Goal: Task Accomplishment & Management: Use online tool/utility

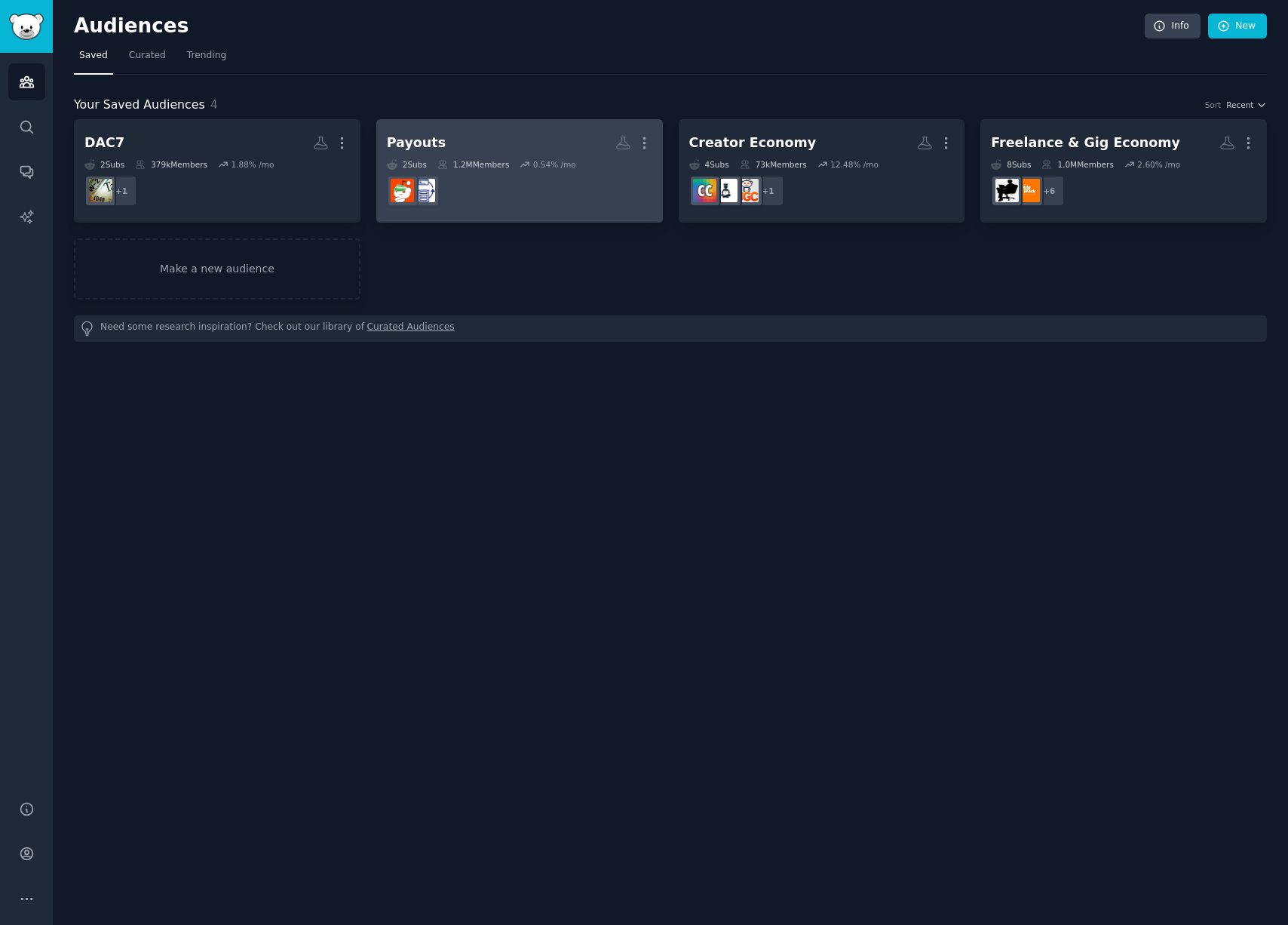
click at [482, 132] on h2 "Payouts More" at bounding box center [520, 143] width 266 height 27
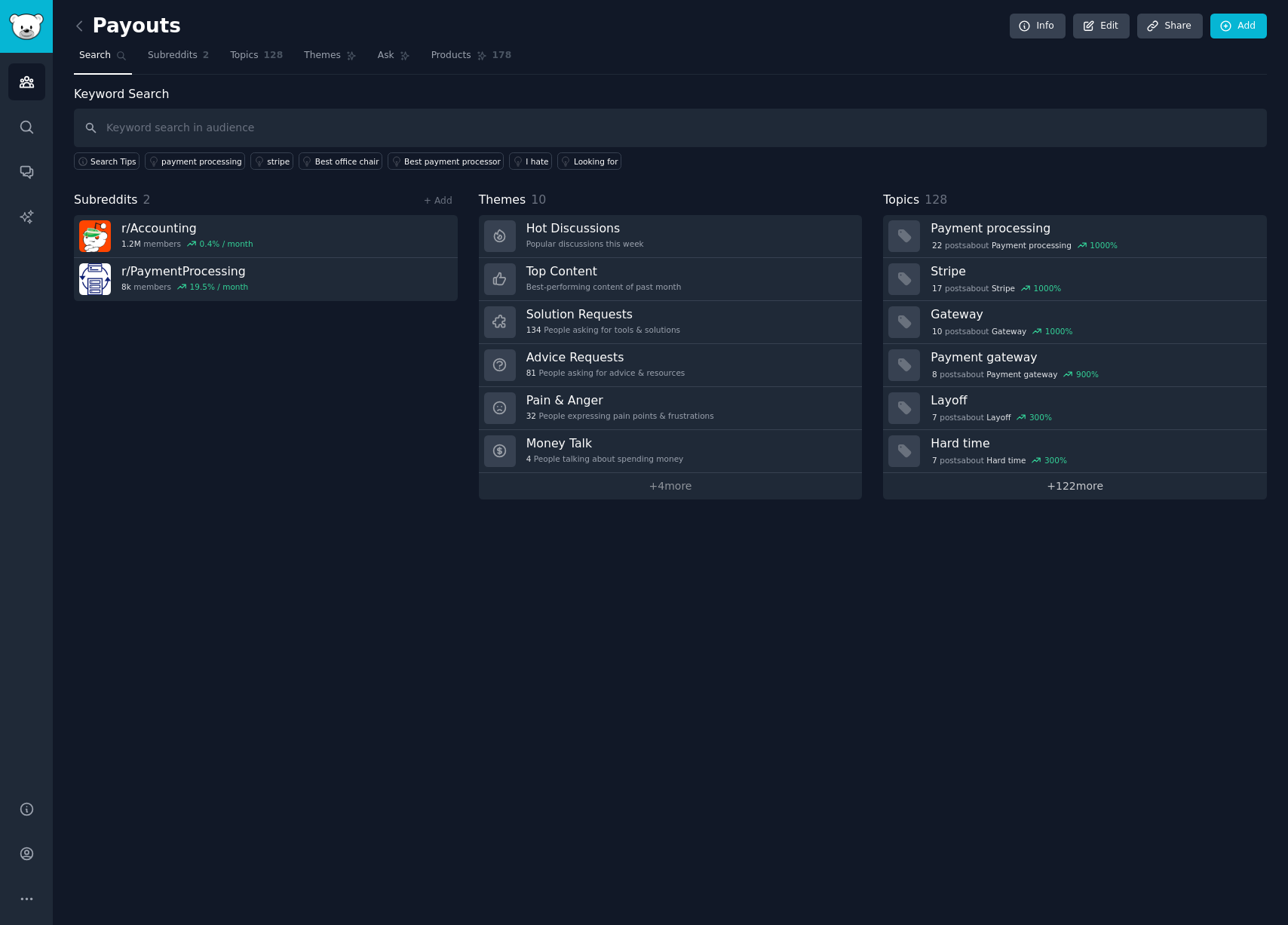
click at [1092, 480] on link "+ 122 more" at bounding box center [1076, 486] width 384 height 27
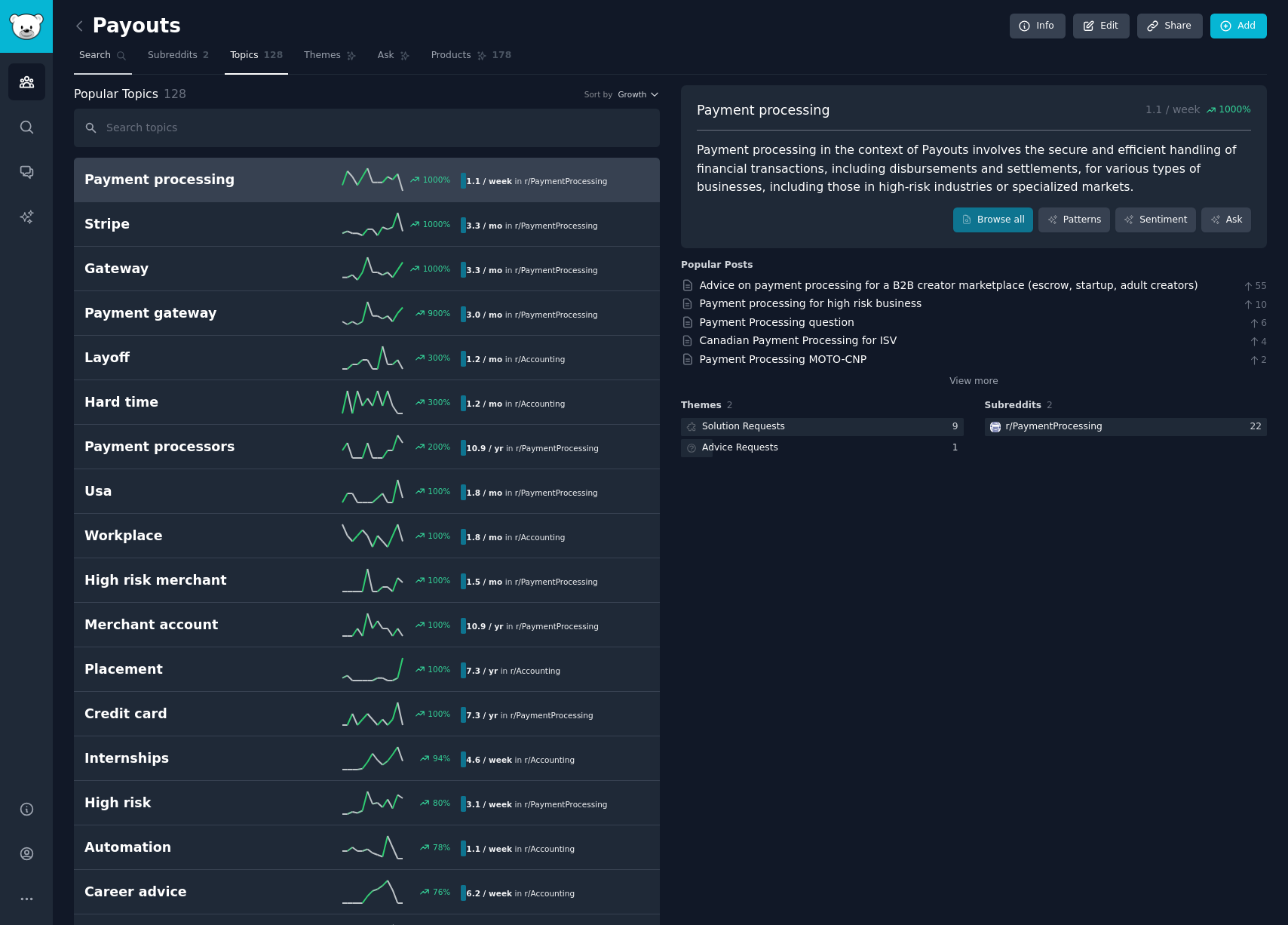
click at [93, 56] on span "Search" at bounding box center [95, 56] width 31 height 13
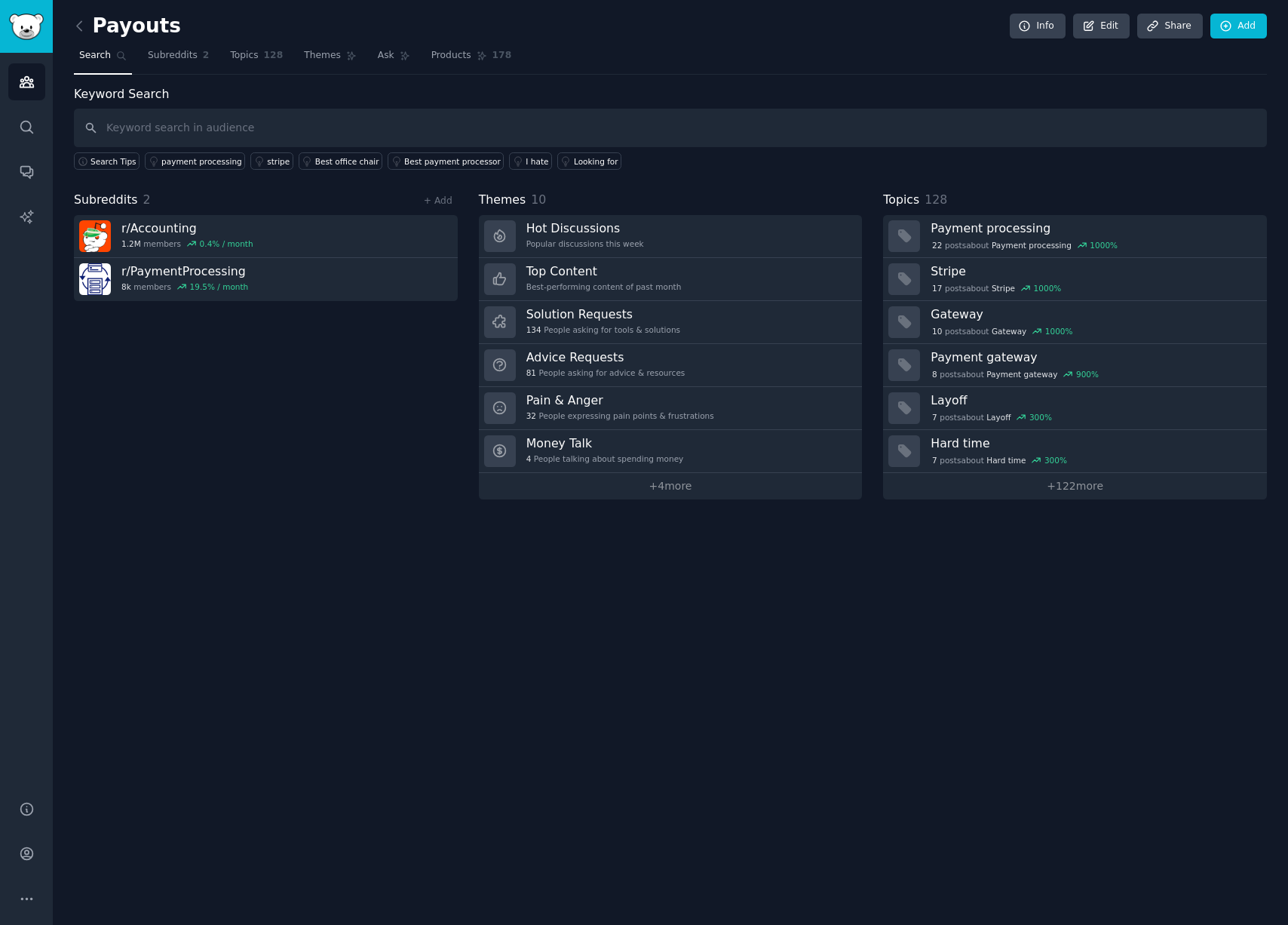
click at [129, 74] on div "Payouts Info Edit Share Add Search Subreddits 2 Topics 128 Themes Ask Products …" at bounding box center [670, 260] width 1193 height 478
click at [80, 24] on icon at bounding box center [79, 26] width 16 height 16
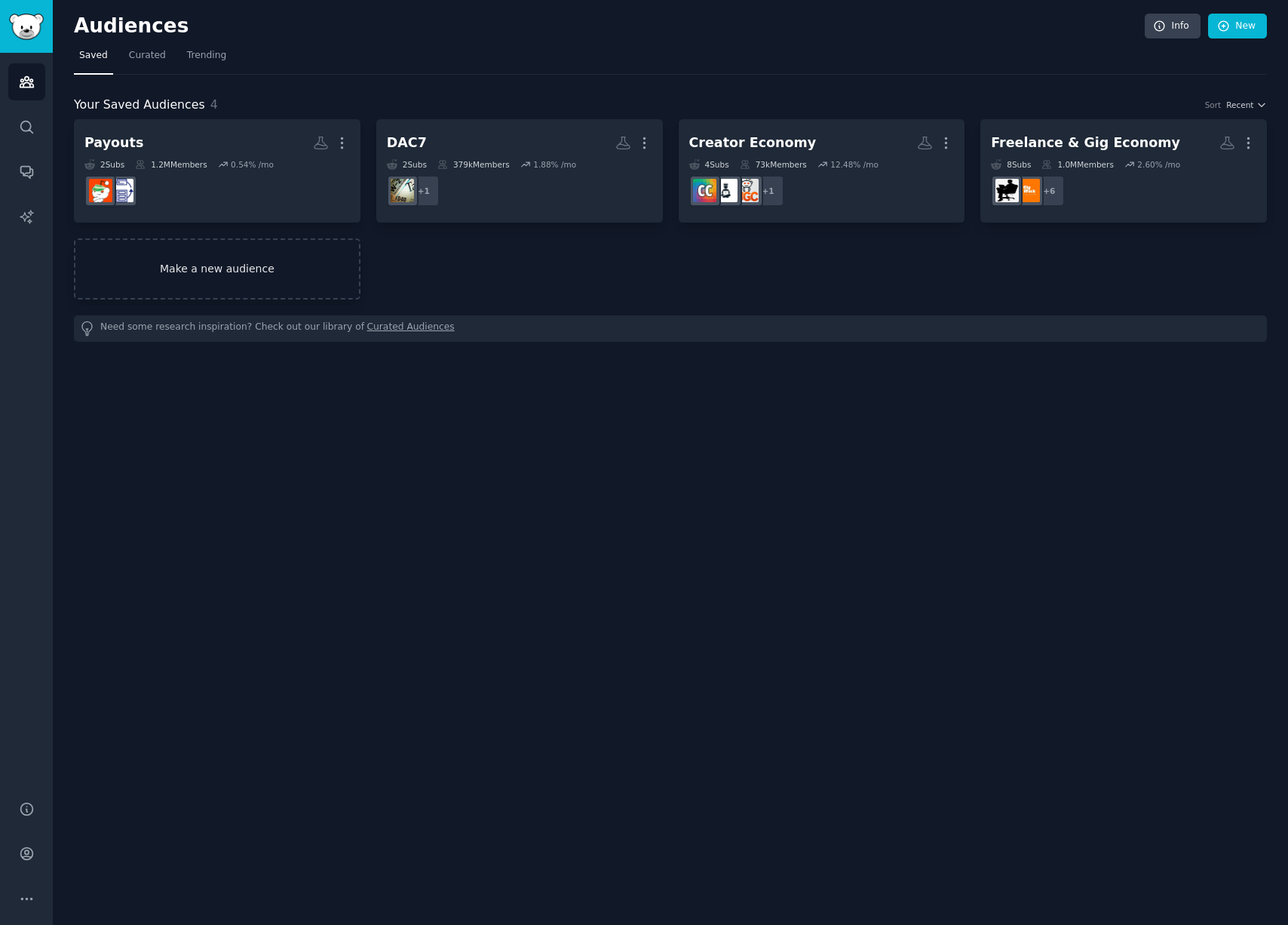
click at [224, 263] on link "Make a new audience" at bounding box center [217, 269] width 287 height 61
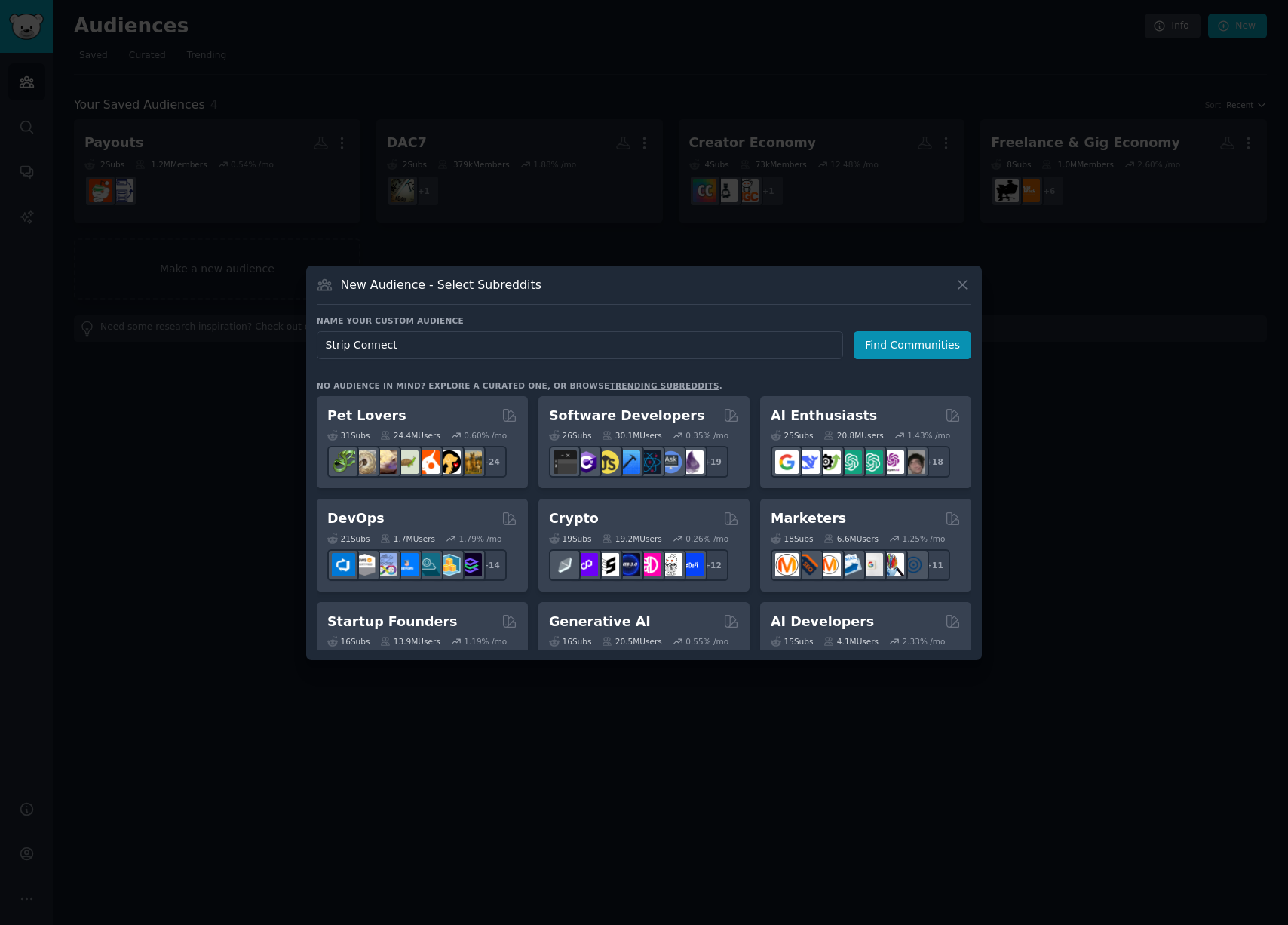
type input "Stripe Connect"
click button "Find Communities" at bounding box center [912, 345] width 118 height 28
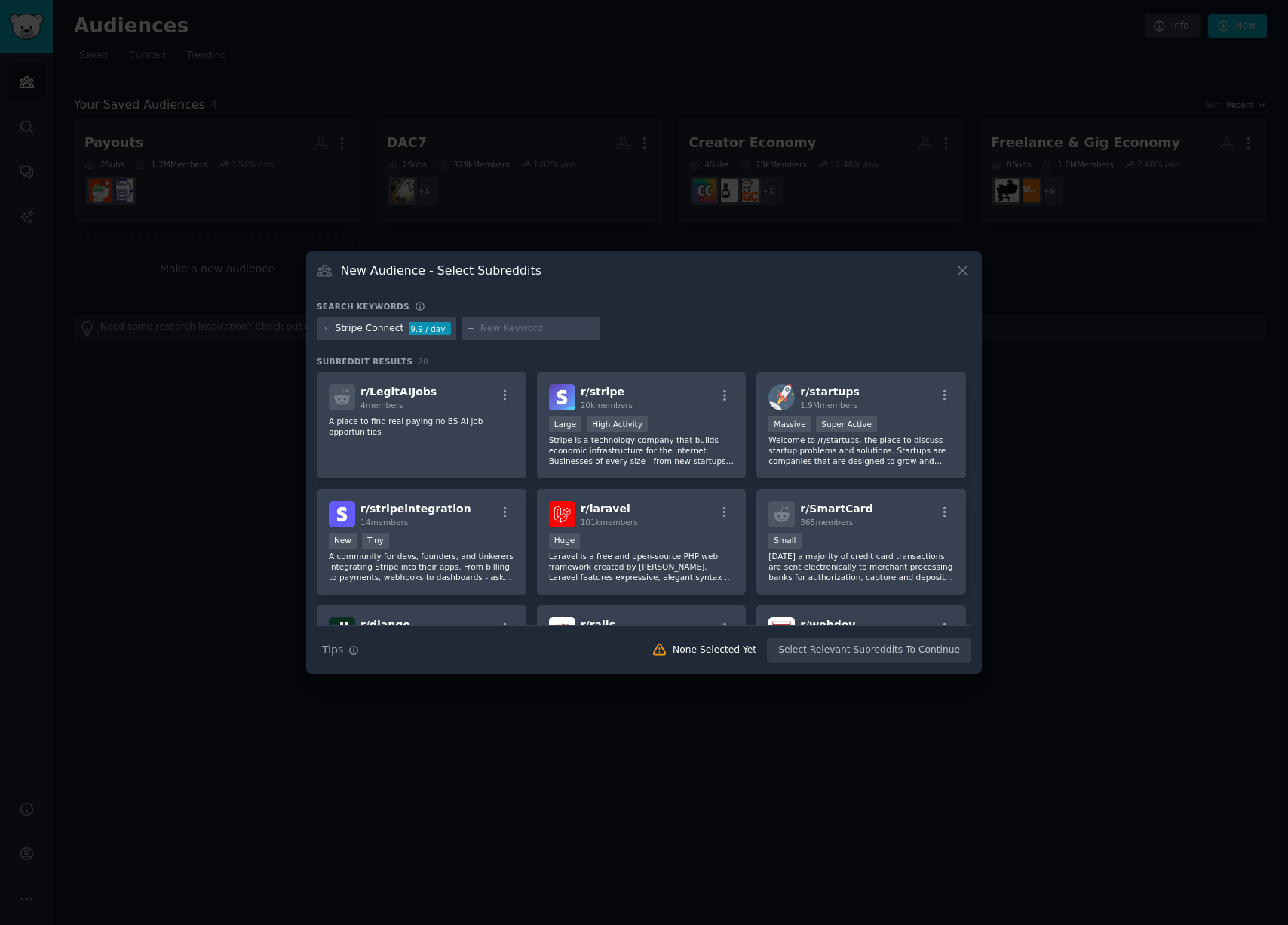
click at [196, 575] on div at bounding box center [644, 462] width 1288 height 925
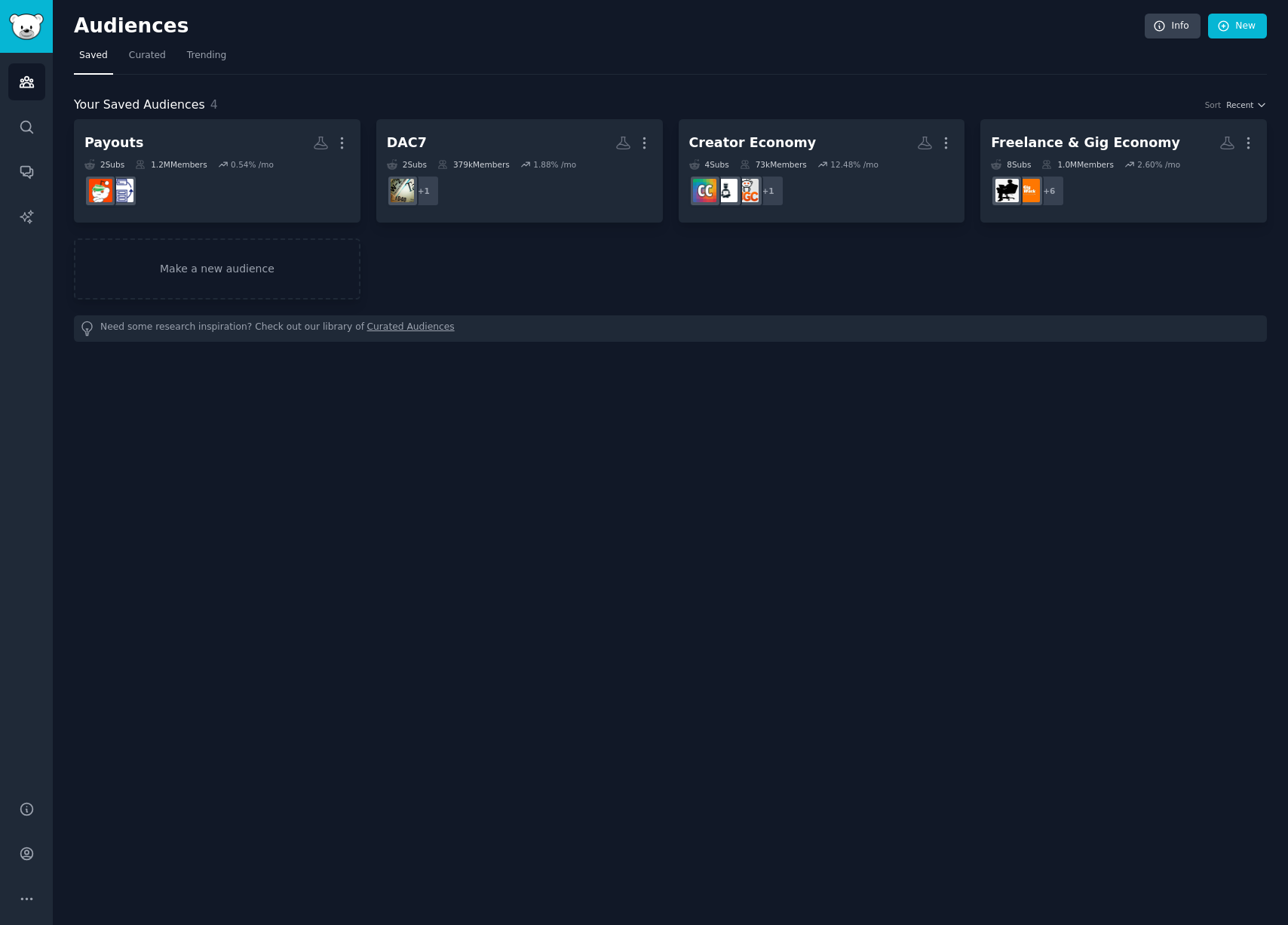
click at [197, 575] on div "Audiences Info New Saved Curated Trending Your Saved Audiences 4 Sort Recent Pa…" at bounding box center [670, 462] width 1235 height 925
click at [344, 543] on div "Audiences Info New Saved Curated Trending Your Saved Audiences 4 Sort Recent Pa…" at bounding box center [670, 462] width 1235 height 925
click at [361, 498] on div "Audiences Info New Saved Curated Trending Your Saved Audiences 4 Sort Recent Pa…" at bounding box center [670, 462] width 1235 height 925
click at [454, 385] on div "Audiences Info New Saved Curated Trending Your Saved Audiences 4 Sort Recent Pa…" at bounding box center [670, 462] width 1235 height 925
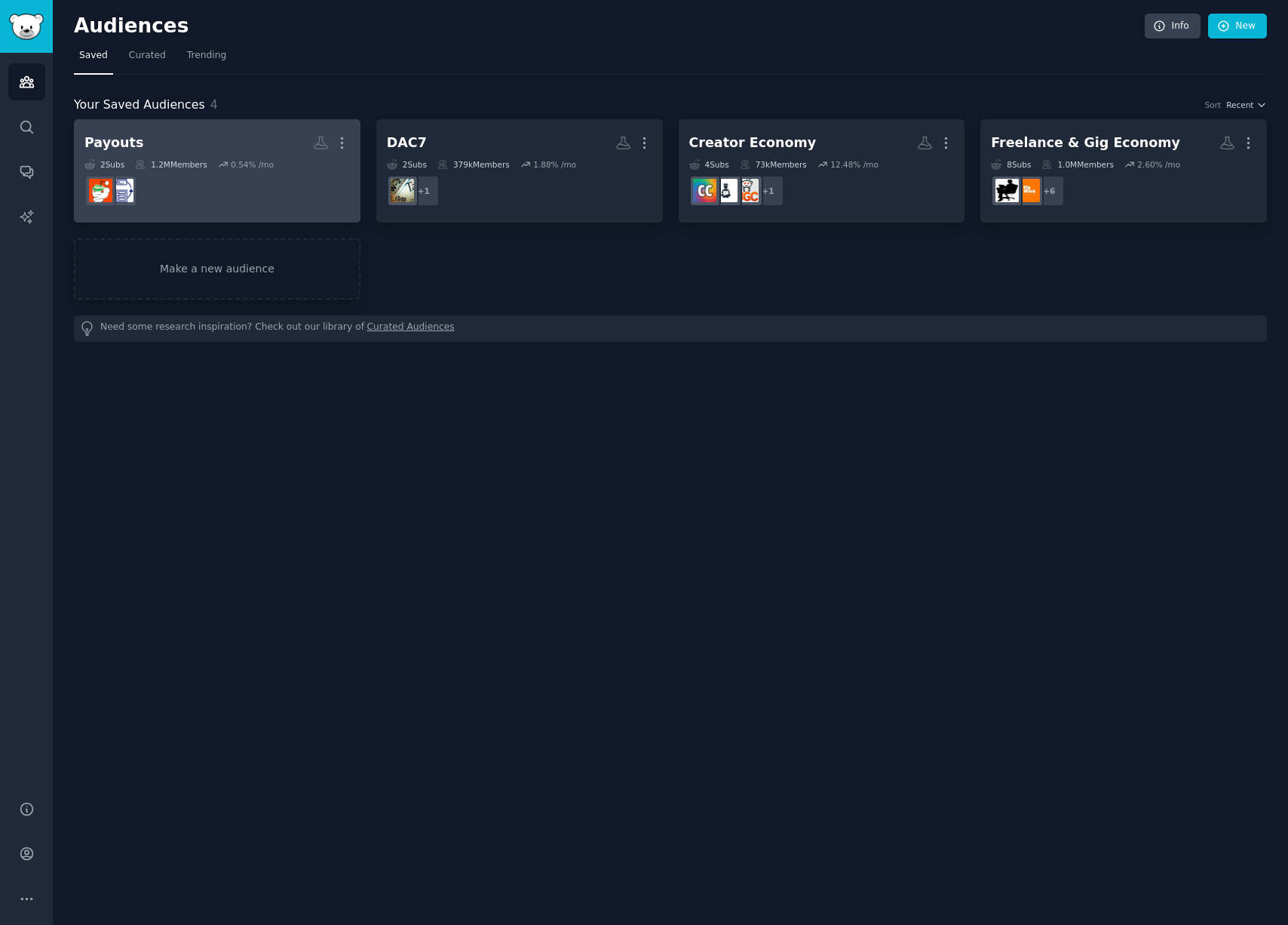
click at [218, 161] on icon at bounding box center [223, 164] width 10 height 10
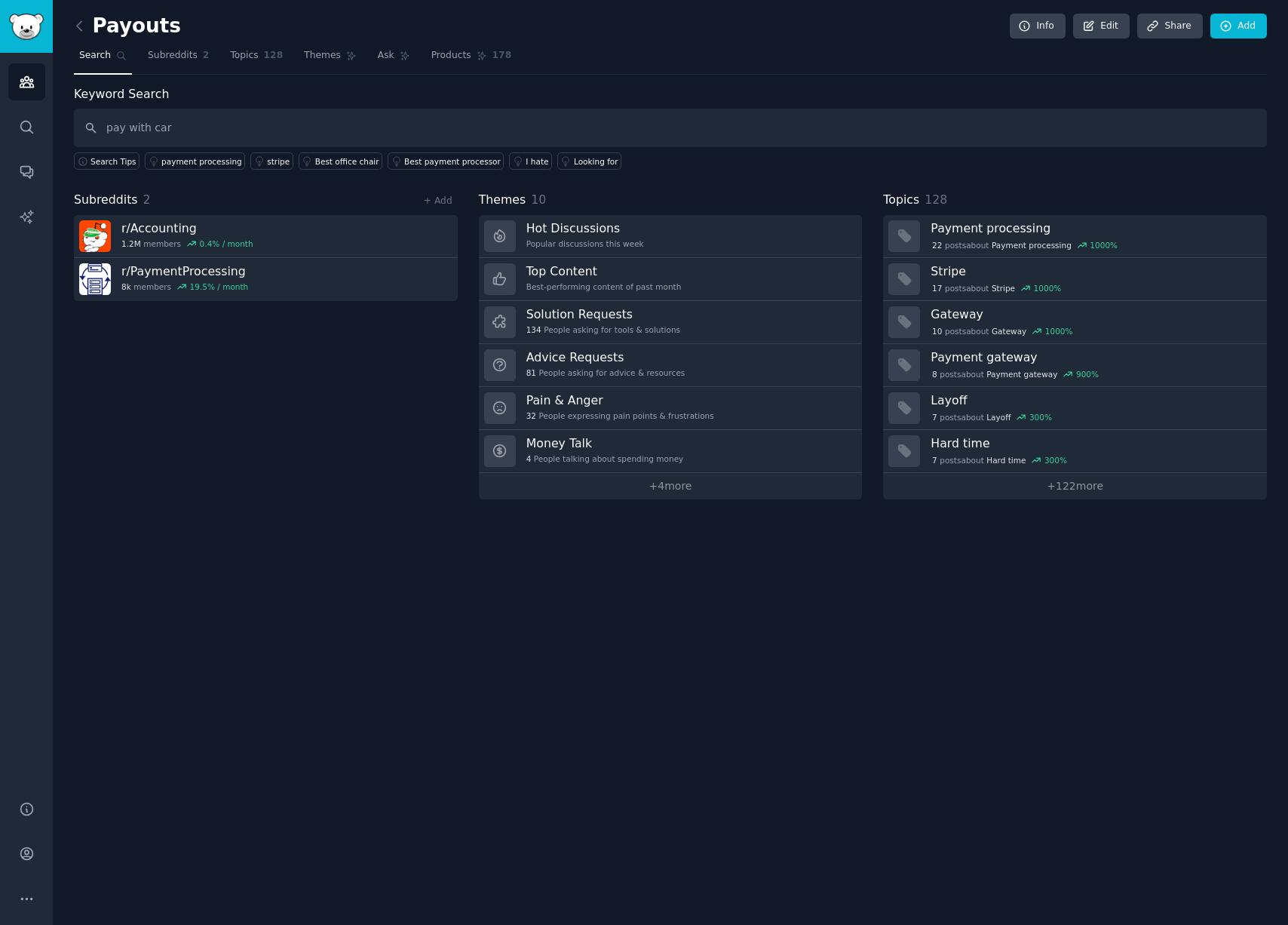
type input "pay with card"
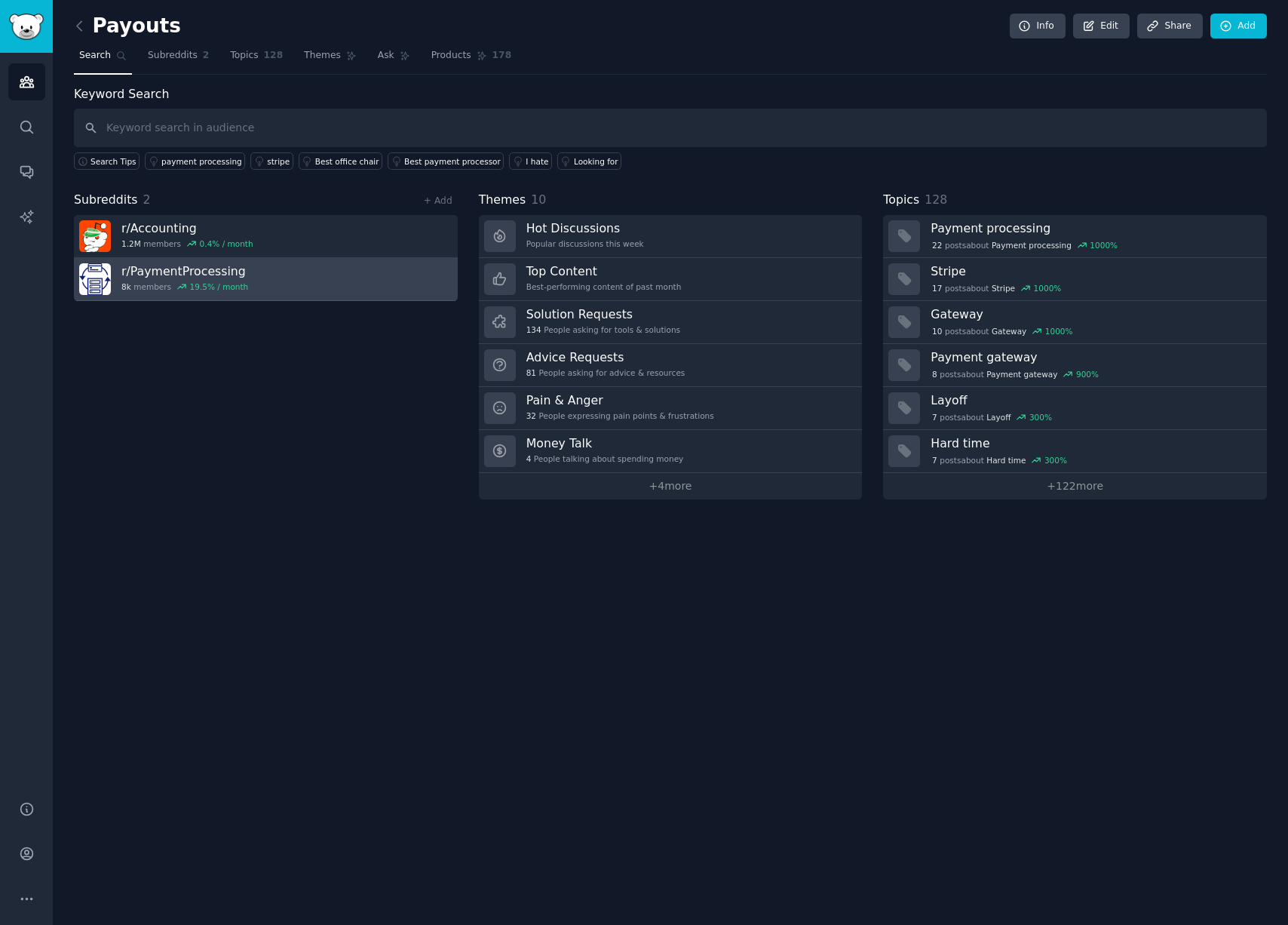
click at [250, 278] on link "r/ PaymentProcessing 8k members 19.5 % / month" at bounding box center [266, 279] width 384 height 43
